Goal: Use online tool/utility: Utilize a website feature to perform a specific function

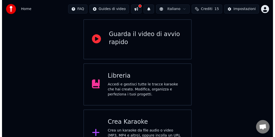
scroll to position [64, 0]
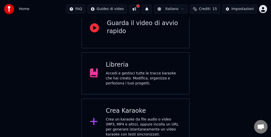
click at [130, 117] on div "Crea un karaoke da file audio o video (MP3, MP4 e altro), oppure incolla un URL…" at bounding box center [144, 127] width 76 height 20
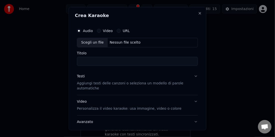
click at [103, 29] on label "Video" at bounding box center [108, 31] width 10 height 4
click at [101, 29] on button "Video" at bounding box center [99, 31] width 4 height 4
click at [122, 45] on div "Scegli un file Nessun file scelto" at bounding box center [137, 43] width 121 height 10
click at [108, 62] on input "**********" at bounding box center [137, 61] width 121 height 9
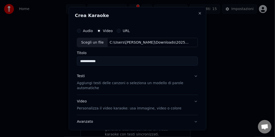
click at [108, 62] on input "**********" at bounding box center [137, 61] width 121 height 9
type input "**********"
click at [105, 85] on p "Aggiungi testi delle canzoni o seleziona un modello di parole automatiche" at bounding box center [133, 86] width 113 height 10
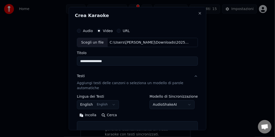
click at [103, 104] on button "English English" at bounding box center [98, 104] width 42 height 9
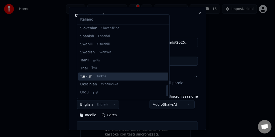
scroll to position [385, 0]
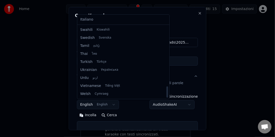
click at [145, 73] on body "**********" at bounding box center [135, 41] width 271 height 210
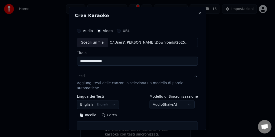
click at [100, 62] on input "**********" at bounding box center [137, 61] width 121 height 9
click at [101, 62] on input "**********" at bounding box center [137, 61] width 121 height 9
click at [100, 84] on p "Aggiungi testi delle canzoni o seleziona un modello di parole automatiche" at bounding box center [133, 86] width 113 height 10
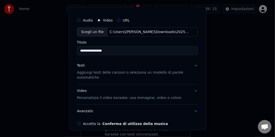
scroll to position [25, 0]
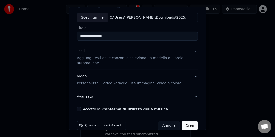
click at [126, 84] on p "Personalizza il video karaoke: usa immagine, video o colore" at bounding box center [129, 83] width 105 height 5
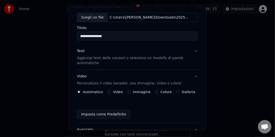
click at [114, 91] on label "Video" at bounding box center [118, 92] width 10 height 4
click at [111, 91] on button "Video" at bounding box center [109, 92] width 4 height 4
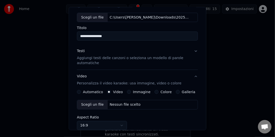
click at [123, 104] on div "Nessun file scelto" at bounding box center [125, 104] width 35 height 5
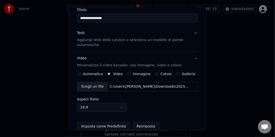
scroll to position [50, 0]
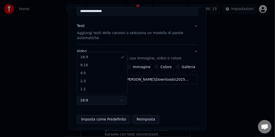
click at [111, 100] on body "**********" at bounding box center [135, 41] width 271 height 210
click at [131, 44] on body "**********" at bounding box center [135, 41] width 271 height 210
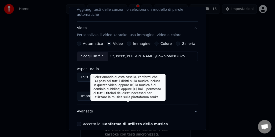
scroll to position [45, 0]
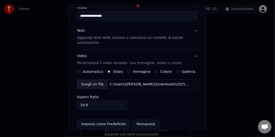
click at [95, 38] on p "Aggiungi testi delle canzoni o seleziona un modello di parole automatiche" at bounding box center [133, 40] width 113 height 10
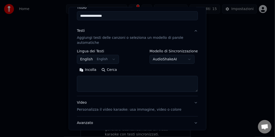
click at [87, 68] on button "Incolla" at bounding box center [88, 70] width 22 height 8
type textarea "**********"
click at [108, 69] on button "Cancella" at bounding box center [111, 70] width 26 height 8
click at [85, 71] on button "Incolla" at bounding box center [88, 70] width 22 height 8
type textarea "**********"
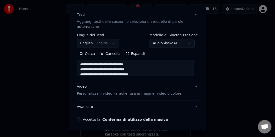
scroll to position [70, 0]
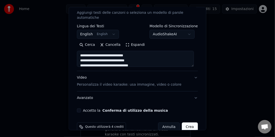
click at [108, 83] on p "Personalizza il video karaoke: usa immagine, video o colore" at bounding box center [129, 84] width 105 height 5
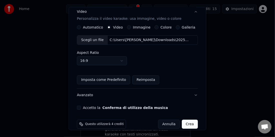
scroll to position [96, 0]
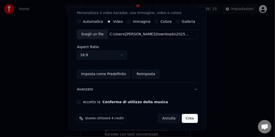
click at [85, 90] on button "Avanzato" at bounding box center [137, 89] width 121 height 13
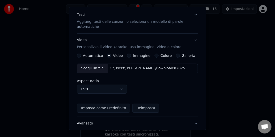
scroll to position [51, 0]
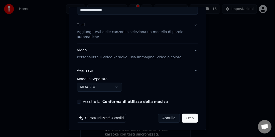
click at [99, 88] on body "**********" at bounding box center [135, 41] width 271 height 210
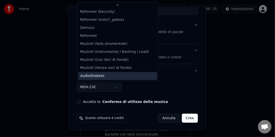
scroll to position [17, 0]
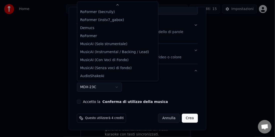
select select "**********"
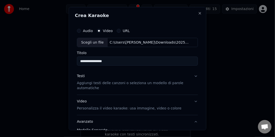
scroll to position [51, 0]
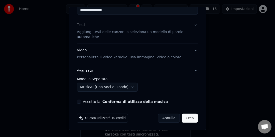
click at [189, 118] on button "Crea" at bounding box center [190, 118] width 16 height 9
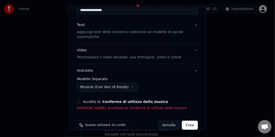
click at [92, 100] on label "Accetto la Conferma di utilizzo della musica" at bounding box center [125, 102] width 85 height 4
click at [81, 100] on button "Accetto la Conferma di utilizzo della musica" at bounding box center [79, 102] width 4 height 4
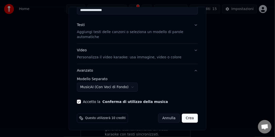
click at [184, 118] on button "Crea" at bounding box center [190, 118] width 16 height 9
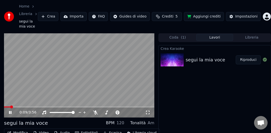
scroll to position [29, 0]
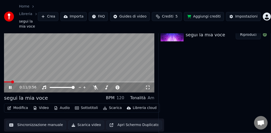
click at [95, 86] on icon at bounding box center [95, 88] width 5 height 4
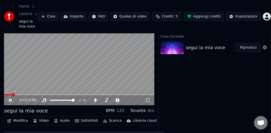
scroll to position [0, 0]
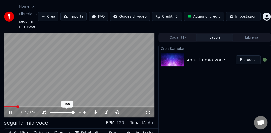
drag, startPoint x: 70, startPoint y: 112, endPoint x: 67, endPoint y: 114, distance: 3.9
click at [67, 114] on div at bounding box center [67, 112] width 40 height 5
click at [66, 109] on icon at bounding box center [67, 108] width 4 height 4
click at [67, 114] on div at bounding box center [67, 112] width 40 height 5
drag, startPoint x: 67, startPoint y: 111, endPoint x: 67, endPoint y: 115, distance: 4.0
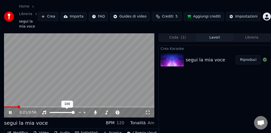
click at [67, 115] on div "0:21 / 3:56" at bounding box center [79, 113] width 151 height 10
click at [67, 112] on div at bounding box center [67, 112] width 40 height 5
click at [66, 112] on div at bounding box center [67, 112] width 40 height 5
click at [67, 112] on span at bounding box center [59, 112] width 18 height 1
click at [64, 113] on span at bounding box center [65, 112] width 3 height 3
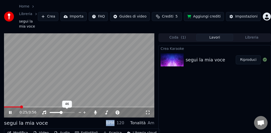
click at [61, 113] on span at bounding box center [61, 112] width 3 height 3
click at [64, 111] on div at bounding box center [67, 112] width 40 height 5
click at [65, 111] on div at bounding box center [67, 112] width 40 height 5
click at [66, 112] on div at bounding box center [67, 112] width 40 height 5
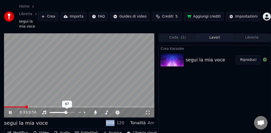
click at [66, 112] on span at bounding box center [62, 112] width 25 height 1
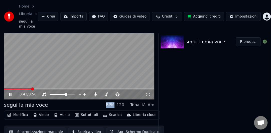
scroll to position [25, 0]
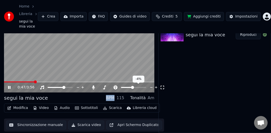
click at [132, 88] on span at bounding box center [132, 87] width 3 height 3
click at [134, 87] on span at bounding box center [133, 87] width 3 height 3
click at [136, 88] on span at bounding box center [134, 87] width 3 height 3
click at [139, 88] on span at bounding box center [137, 87] width 3 height 3
click at [136, 87] on span at bounding box center [133, 87] width 25 height 1
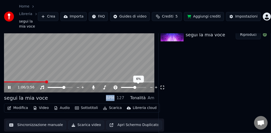
click at [135, 87] on span at bounding box center [134, 87] width 3 height 3
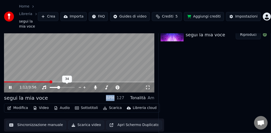
click at [58, 88] on span at bounding box center [58, 87] width 3 height 3
click at [61, 88] on span at bounding box center [60, 87] width 3 height 3
click at [60, 88] on span at bounding box center [60, 87] width 3 height 3
click at [62, 88] on div at bounding box center [67, 87] width 40 height 5
click at [62, 88] on span at bounding box center [62, 87] width 25 height 1
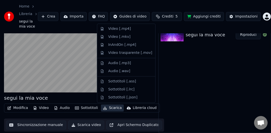
click at [110, 109] on button "Scarica" at bounding box center [112, 108] width 23 height 7
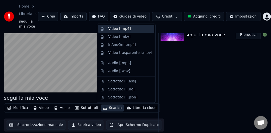
click at [124, 31] on div "Video [.mp4]" at bounding box center [126, 29] width 56 height 8
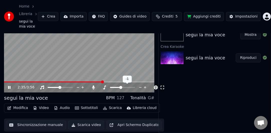
click at [120, 88] on span at bounding box center [120, 87] width 3 height 3
click at [125, 89] on span at bounding box center [124, 87] width 3 height 3
click at [120, 87] on span at bounding box center [120, 87] width 3 height 3
click at [117, 87] on span at bounding box center [118, 87] width 3 height 3
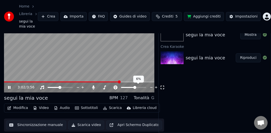
click at [134, 86] on div at bounding box center [138, 87] width 40 height 5
click at [133, 88] on span at bounding box center [133, 87] width 3 height 3
click at [145, 87] on icon at bounding box center [145, 87] width 5 height 5
click at [133, 88] on span at bounding box center [133, 87] width 3 height 3
click at [134, 88] on span at bounding box center [133, 87] width 3 height 3
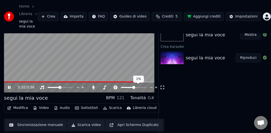
click at [151, 88] on icon at bounding box center [151, 88] width 3 height 1
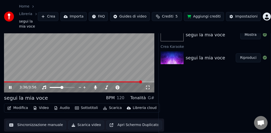
click at [109, 80] on video at bounding box center [79, 50] width 151 height 85
click at [112, 84] on div "3:36 / 3:56" at bounding box center [79, 88] width 151 height 10
click at [112, 82] on span at bounding box center [58, 82] width 108 height 1
click at [115, 67] on video at bounding box center [79, 50] width 151 height 85
click at [251, 34] on button "Mostra" at bounding box center [251, 34] width 21 height 9
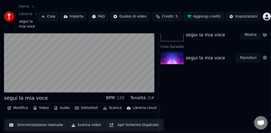
click at [264, 9] on div "Home Libreria segui la mia voce Crea Importa FAQ Guides di video Crediti 5 Aggi…" at bounding box center [135, 16] width 271 height 33
